Goal: Task Accomplishment & Management: Manage account settings

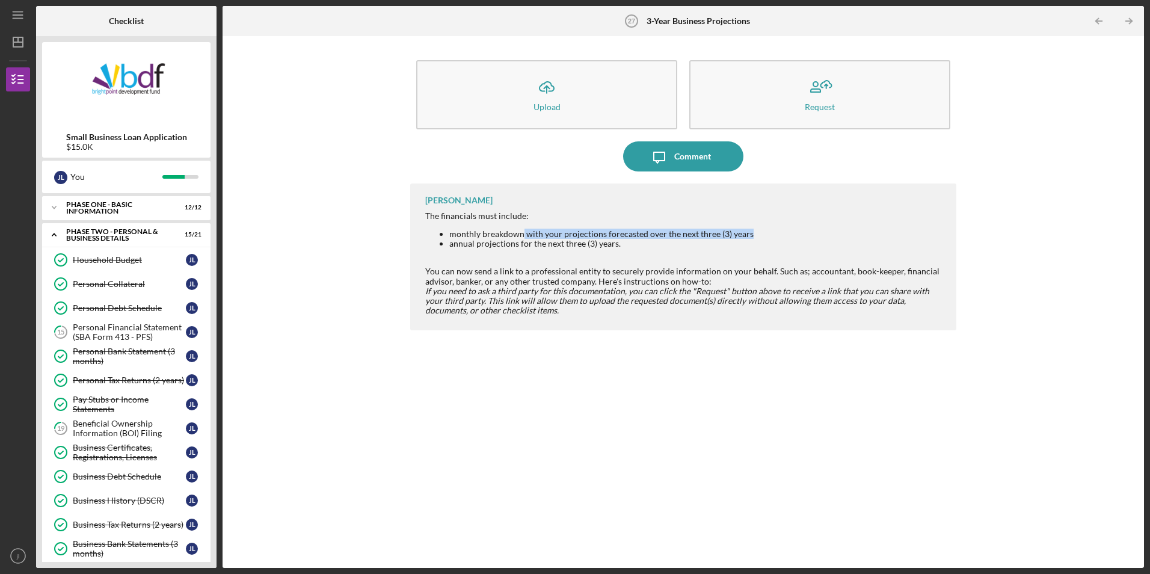
scroll to position [164, 0]
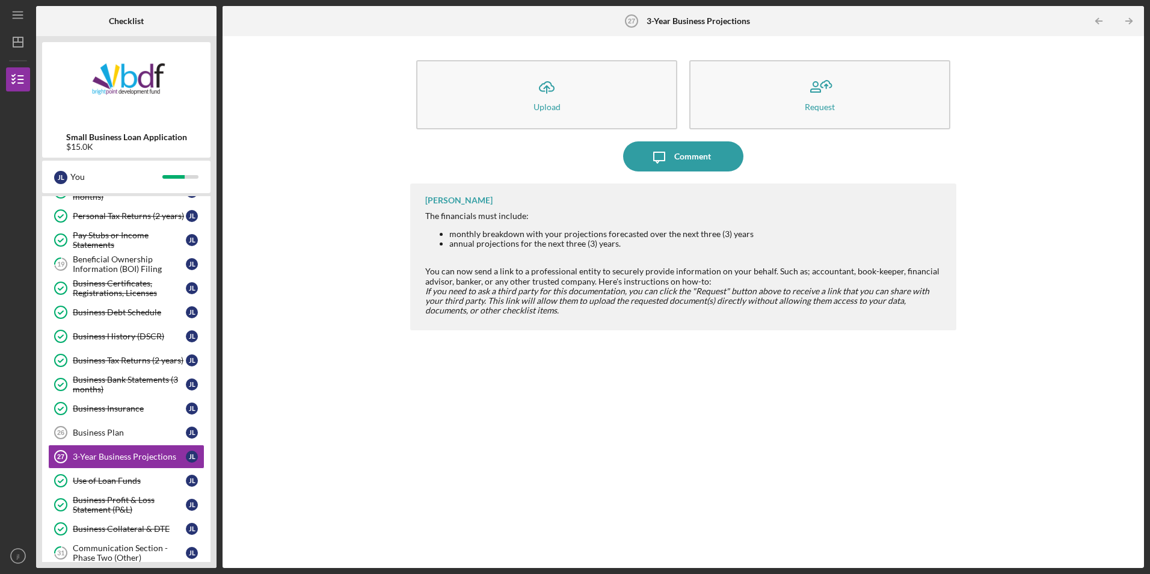
click at [695, 363] on div "[PERSON_NAME] The financials must include: monthly breakdown with your projecti…" at bounding box center [683, 366] width 546 height 366
click at [135, 435] on div "Business Plan" at bounding box center [129, 433] width 113 height 10
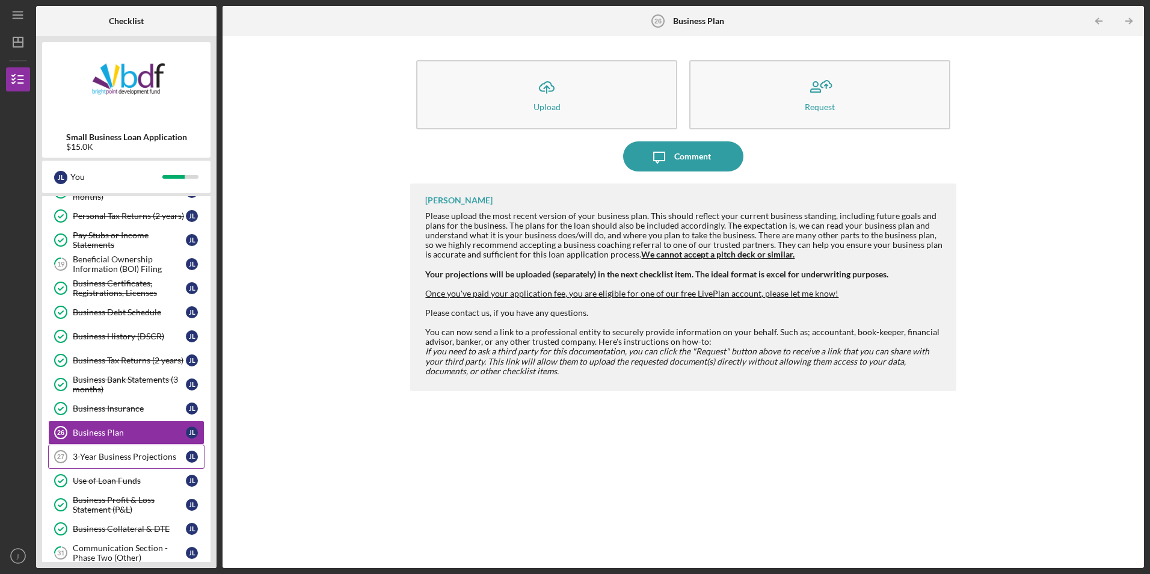
click at [126, 452] on link "3-Year Business Projections 27 3-Year Business Projections [PERSON_NAME]" at bounding box center [126, 457] width 156 height 24
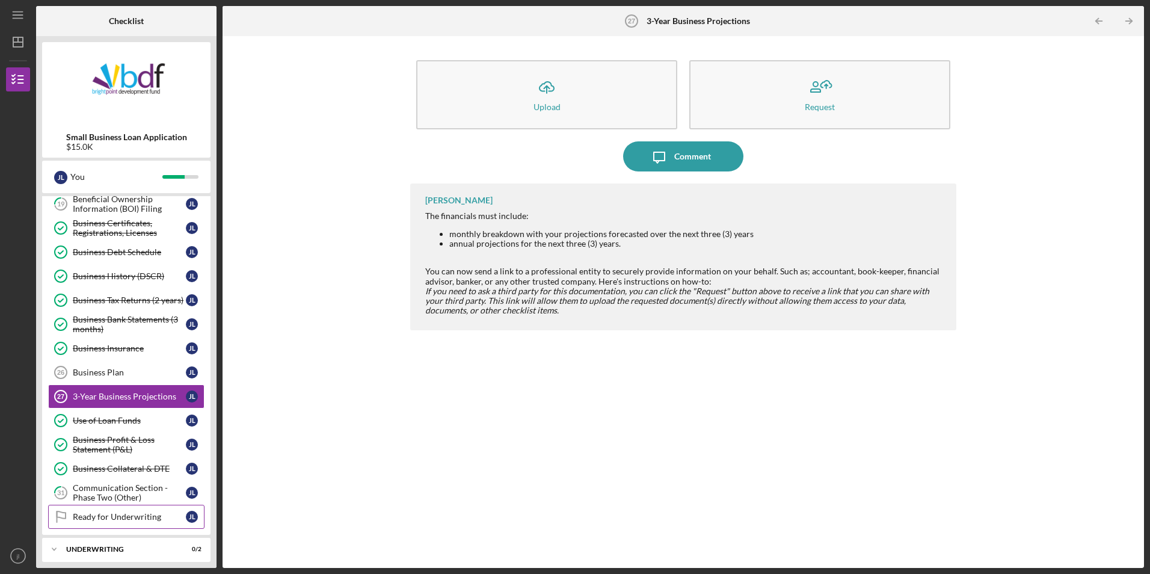
scroll to position [285, 0]
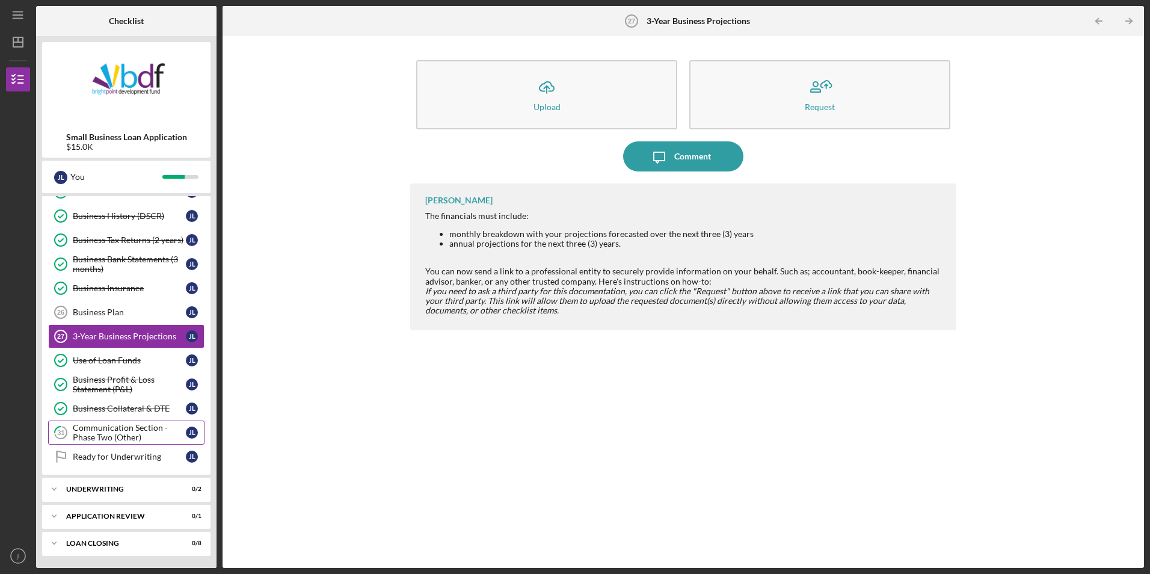
click at [136, 427] on div "Communication Section - Phase Two (Other)" at bounding box center [129, 432] width 113 height 19
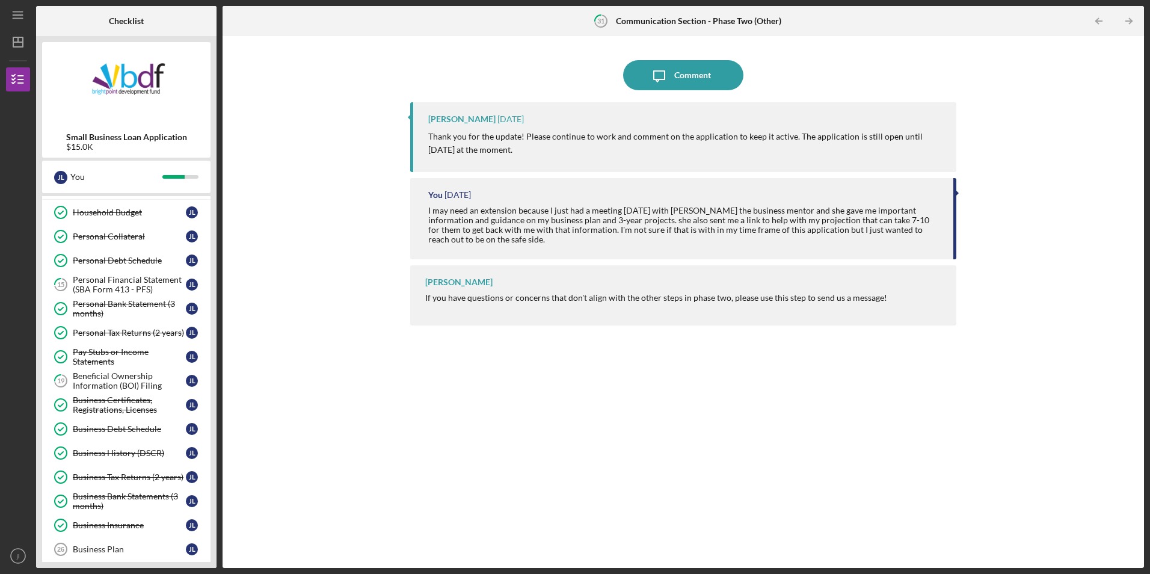
scroll to position [44, 0]
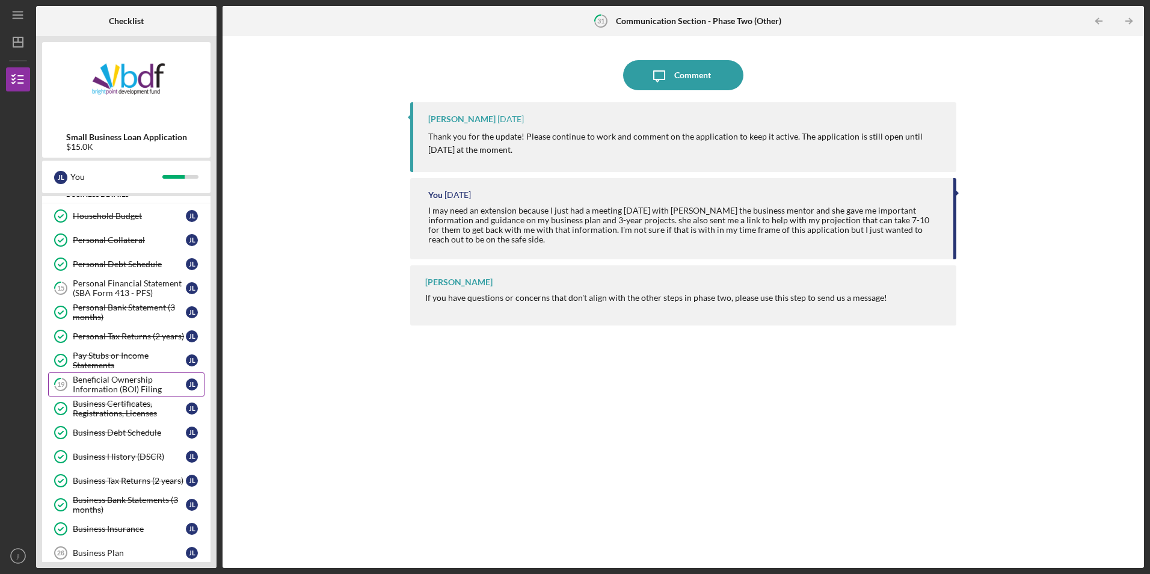
click at [140, 386] on div "Beneficial Ownership Information (BOI) Filing" at bounding box center [129, 384] width 113 height 19
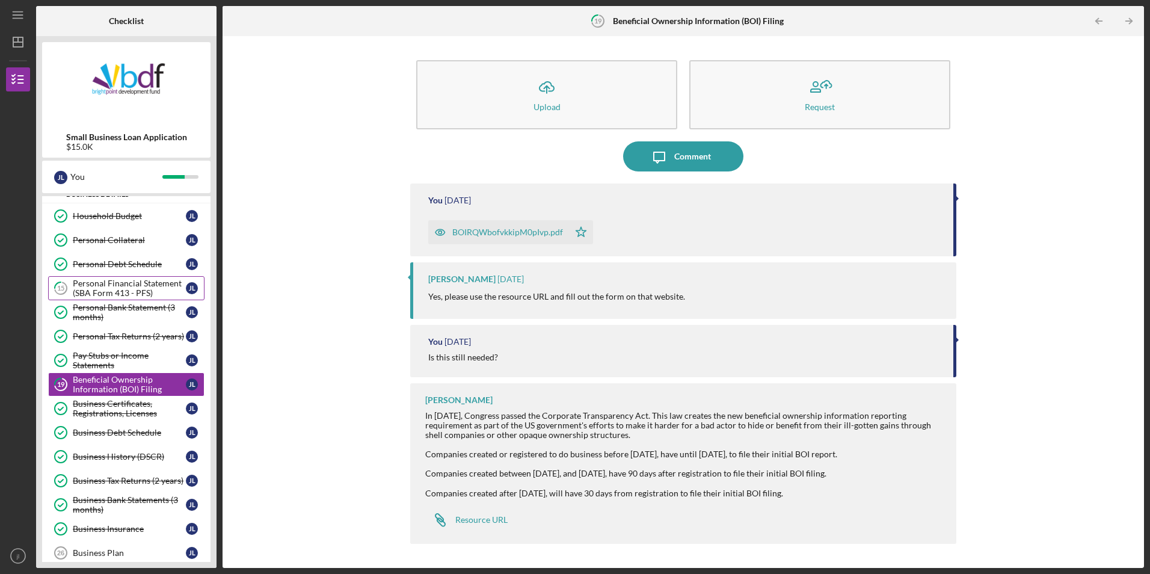
click at [138, 291] on div "Personal Financial Statement (SBA Form 413 - PFS)" at bounding box center [129, 288] width 113 height 19
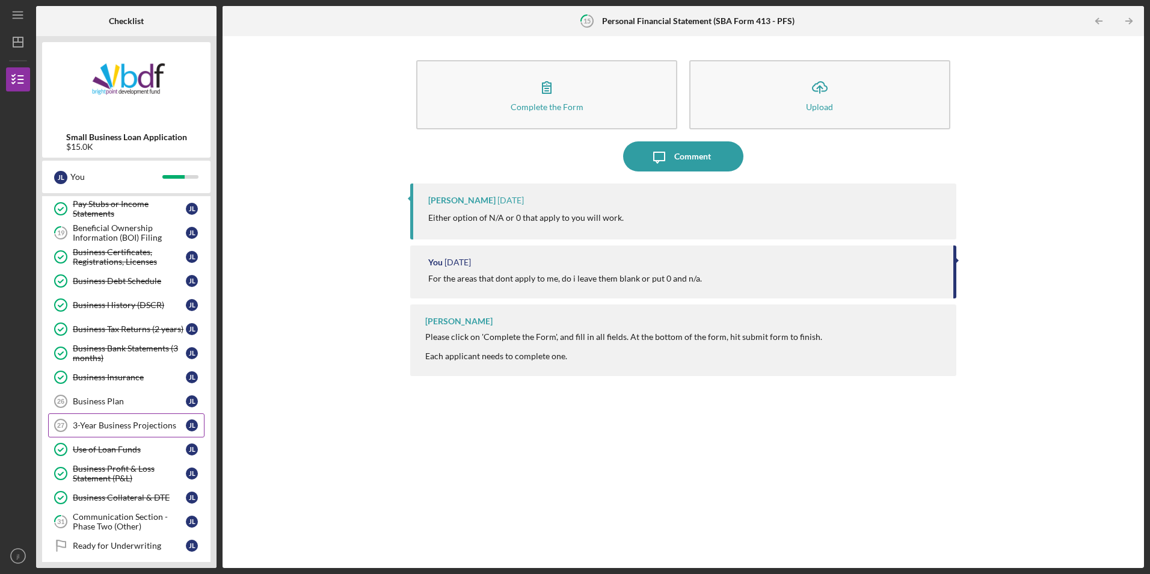
scroll to position [224, 0]
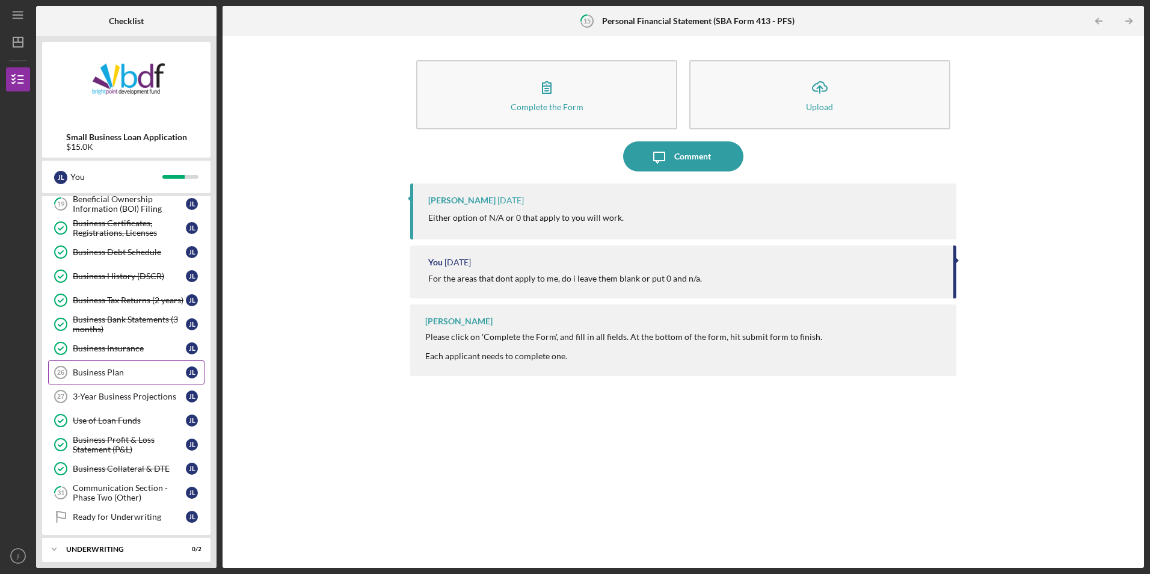
click at [134, 372] on div "Business Plan" at bounding box center [129, 373] width 113 height 10
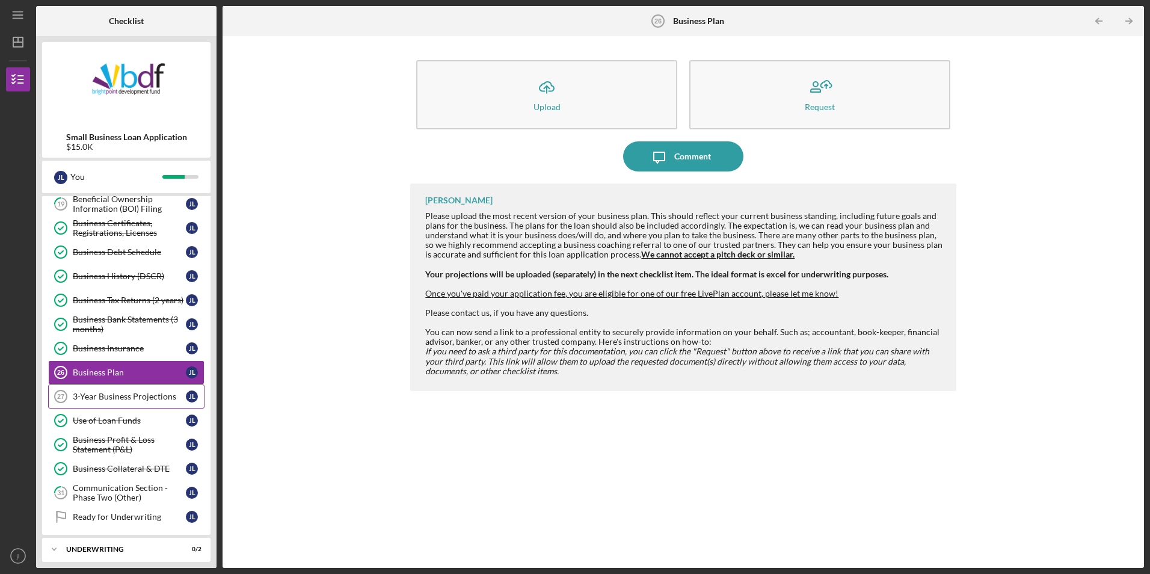
click at [137, 394] on div "3-Year Business Projections" at bounding box center [129, 397] width 113 height 10
